Goal: Find specific page/section: Find specific page/section

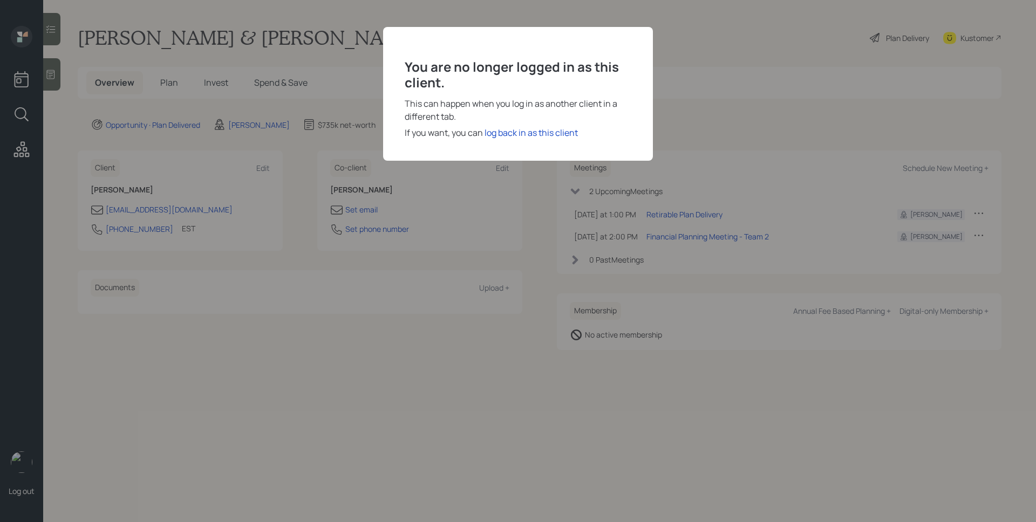
click at [559, 141] on div "You are no longer logged in as this client. This can happen when you log in as …" at bounding box center [518, 94] width 270 height 134
click at [560, 132] on div "log back in as this client" at bounding box center [531, 132] width 93 height 13
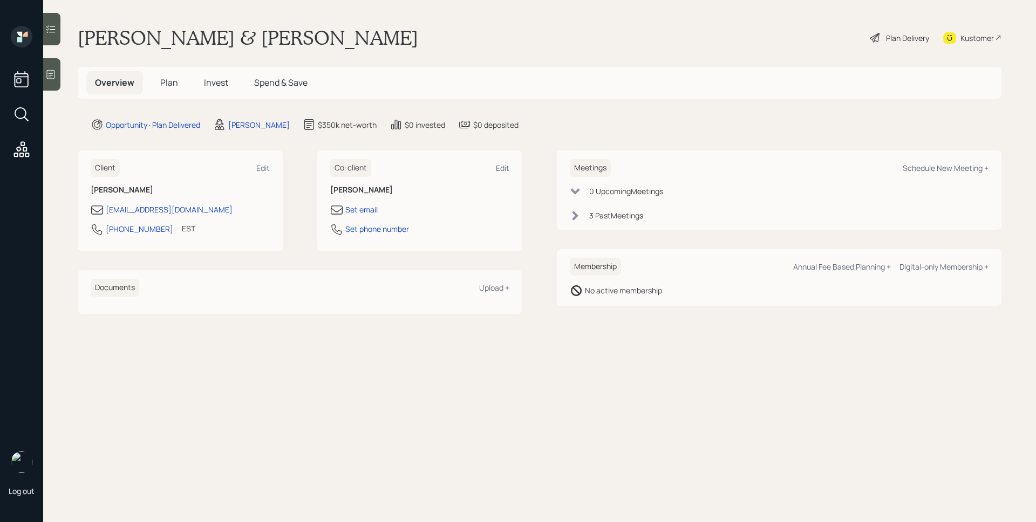
click at [163, 83] on span "Plan" at bounding box center [169, 83] width 18 height 12
